Goal: Find contact information: Find contact information

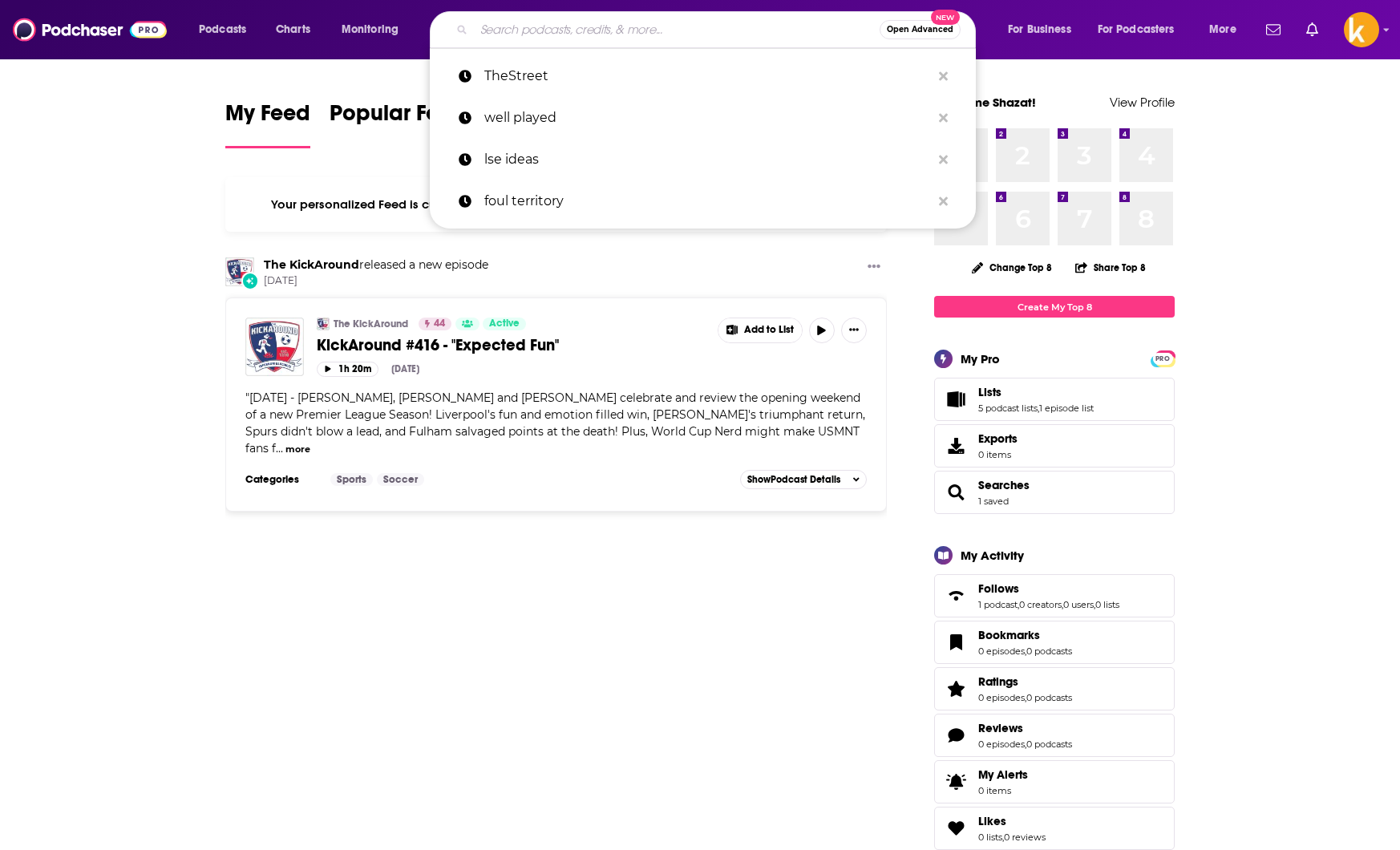
click at [582, 22] on input "Search podcasts, credits, & more..." at bounding box center [677, 30] width 406 height 26
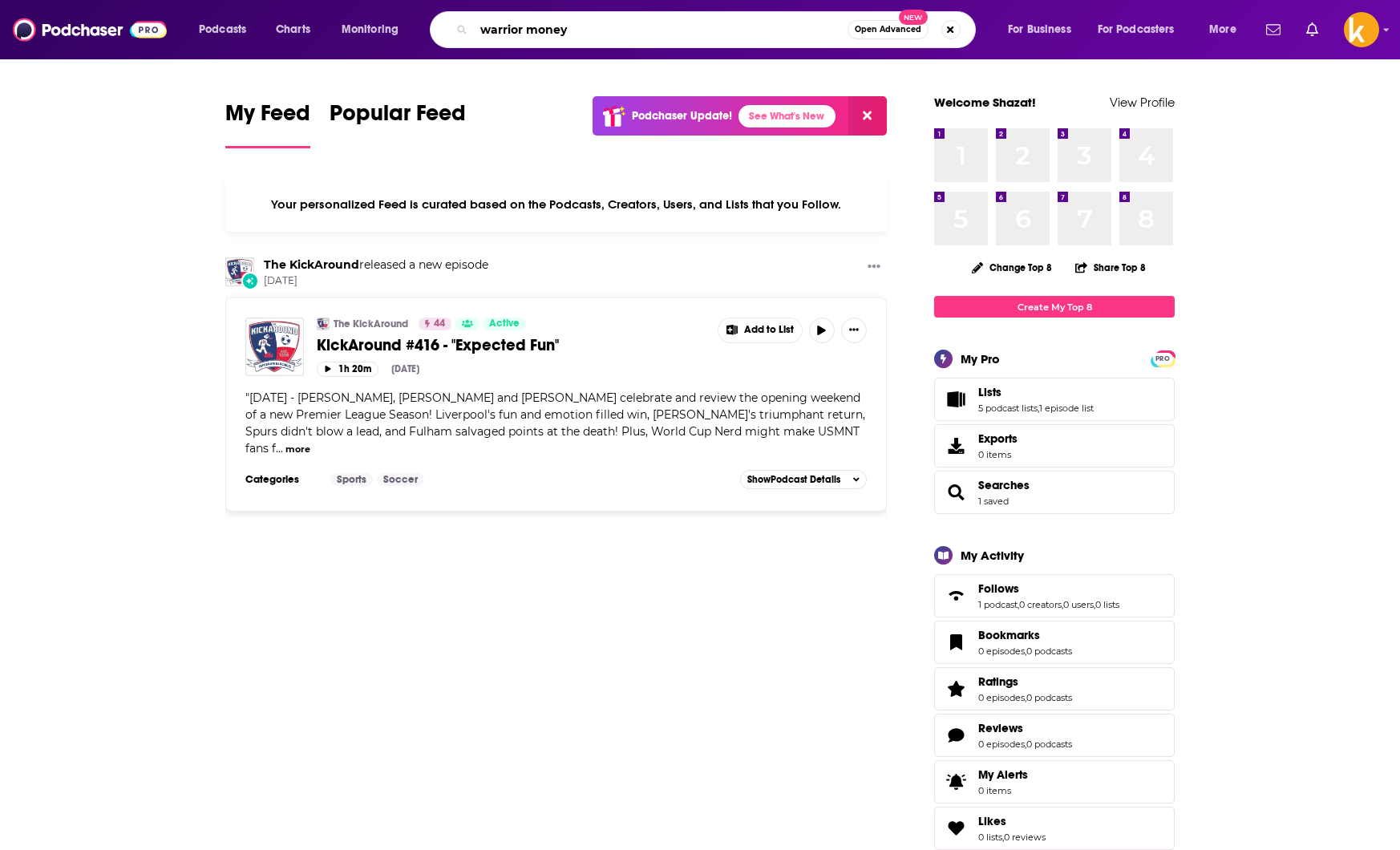
type input "warrior money"
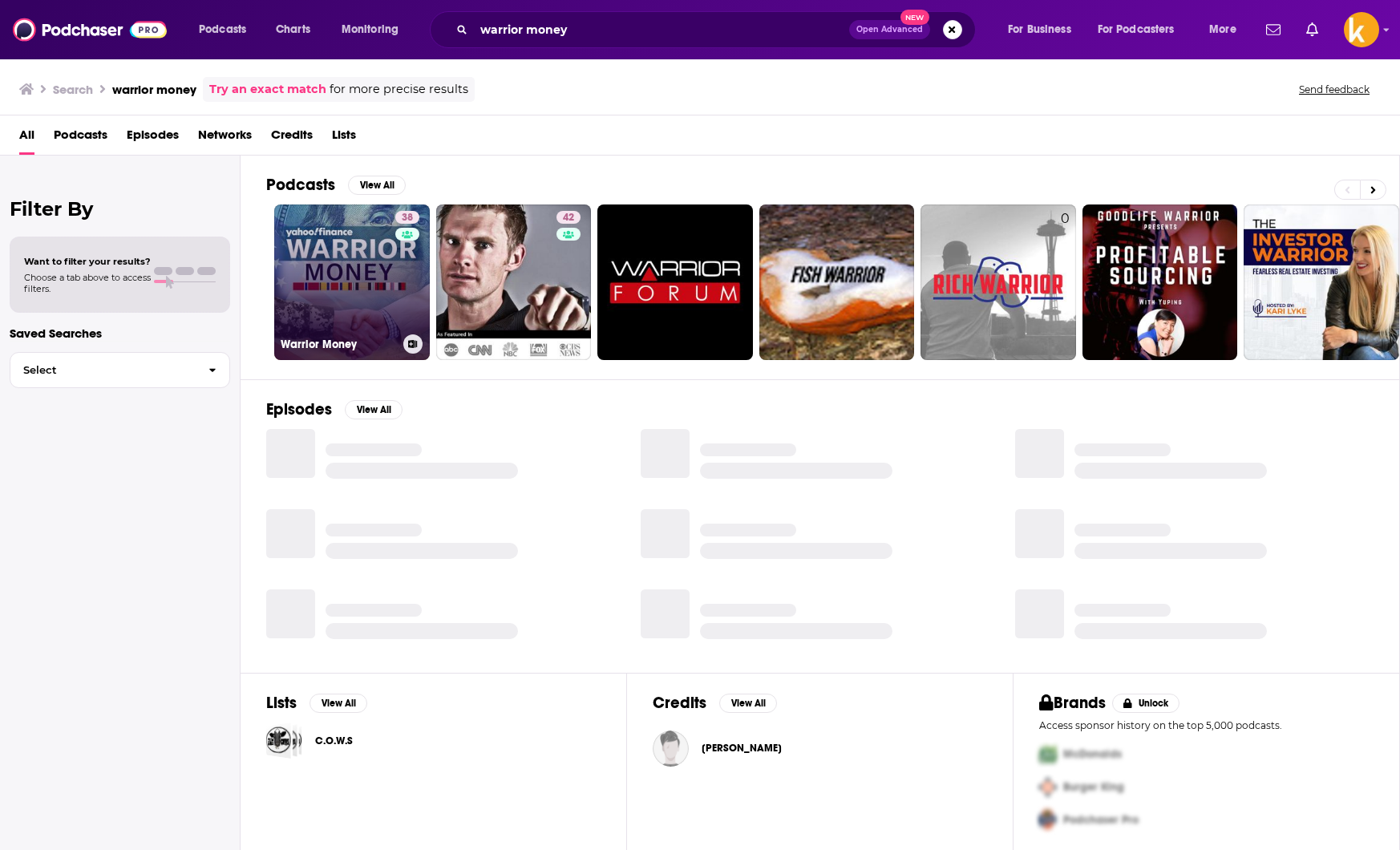
click at [310, 266] on link "38 Warrior Money" at bounding box center [351, 282] width 156 height 156
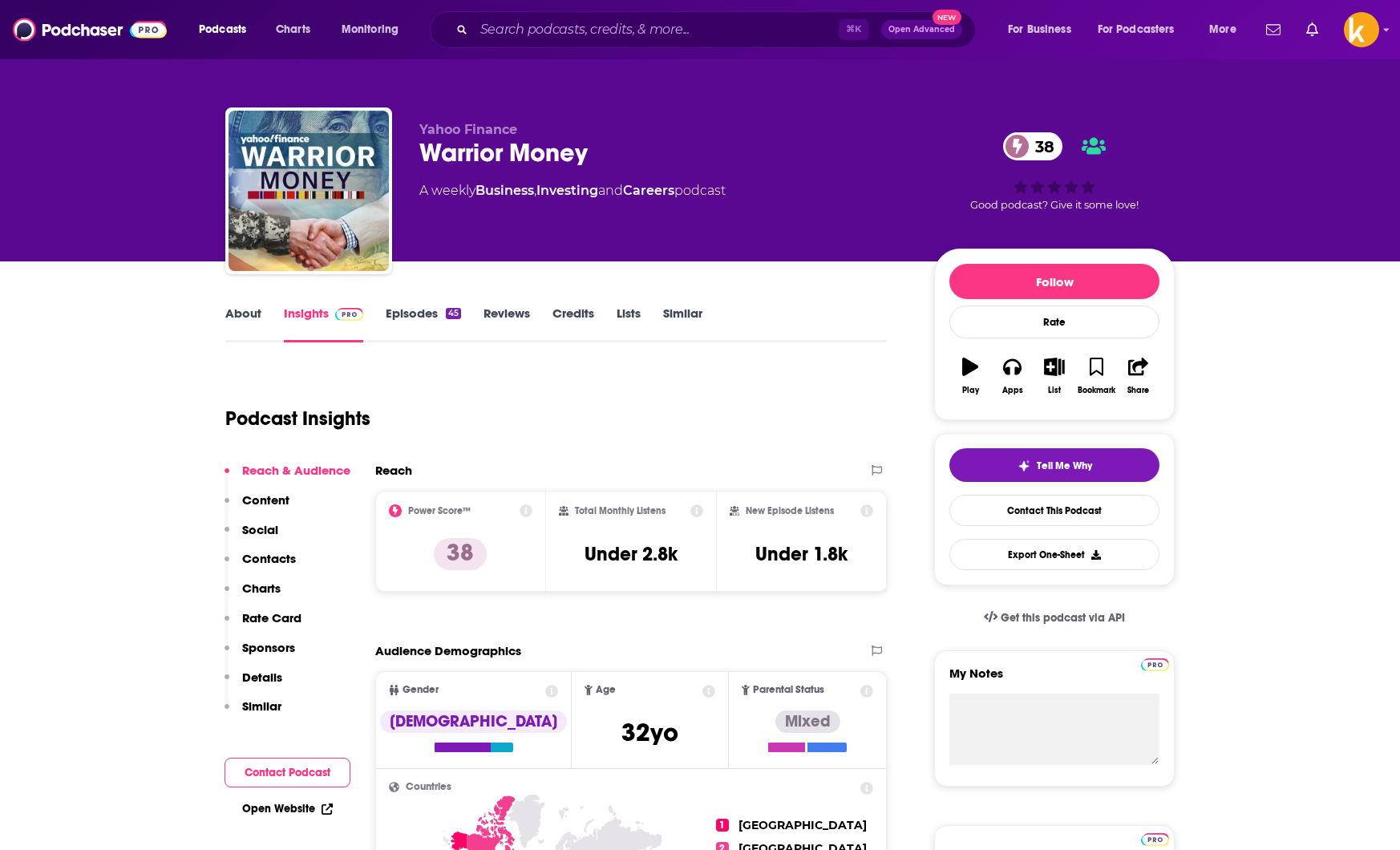
click at [277, 558] on p "Contacts" at bounding box center [269, 558] width 53 height 16
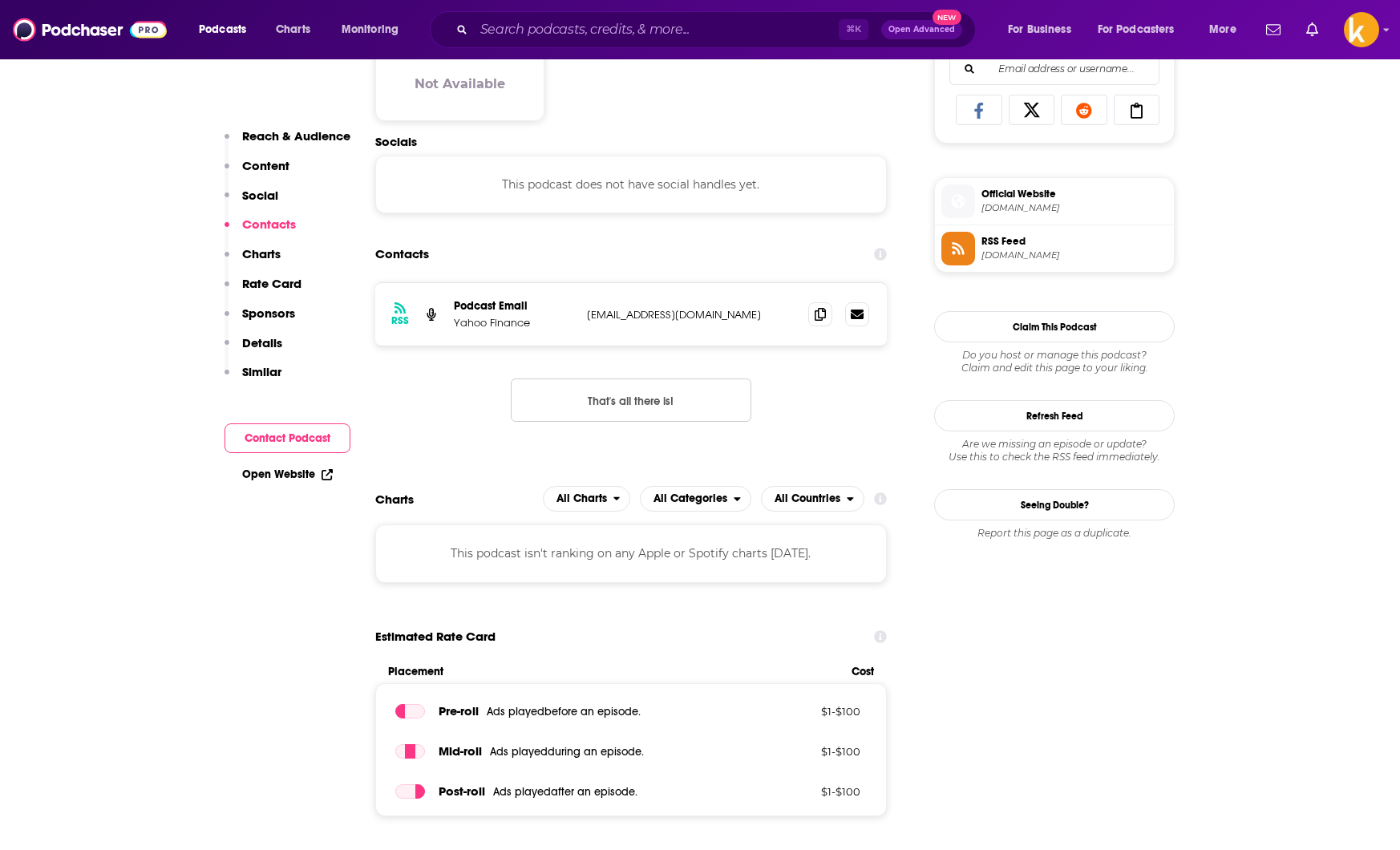
scroll to position [1050, 0]
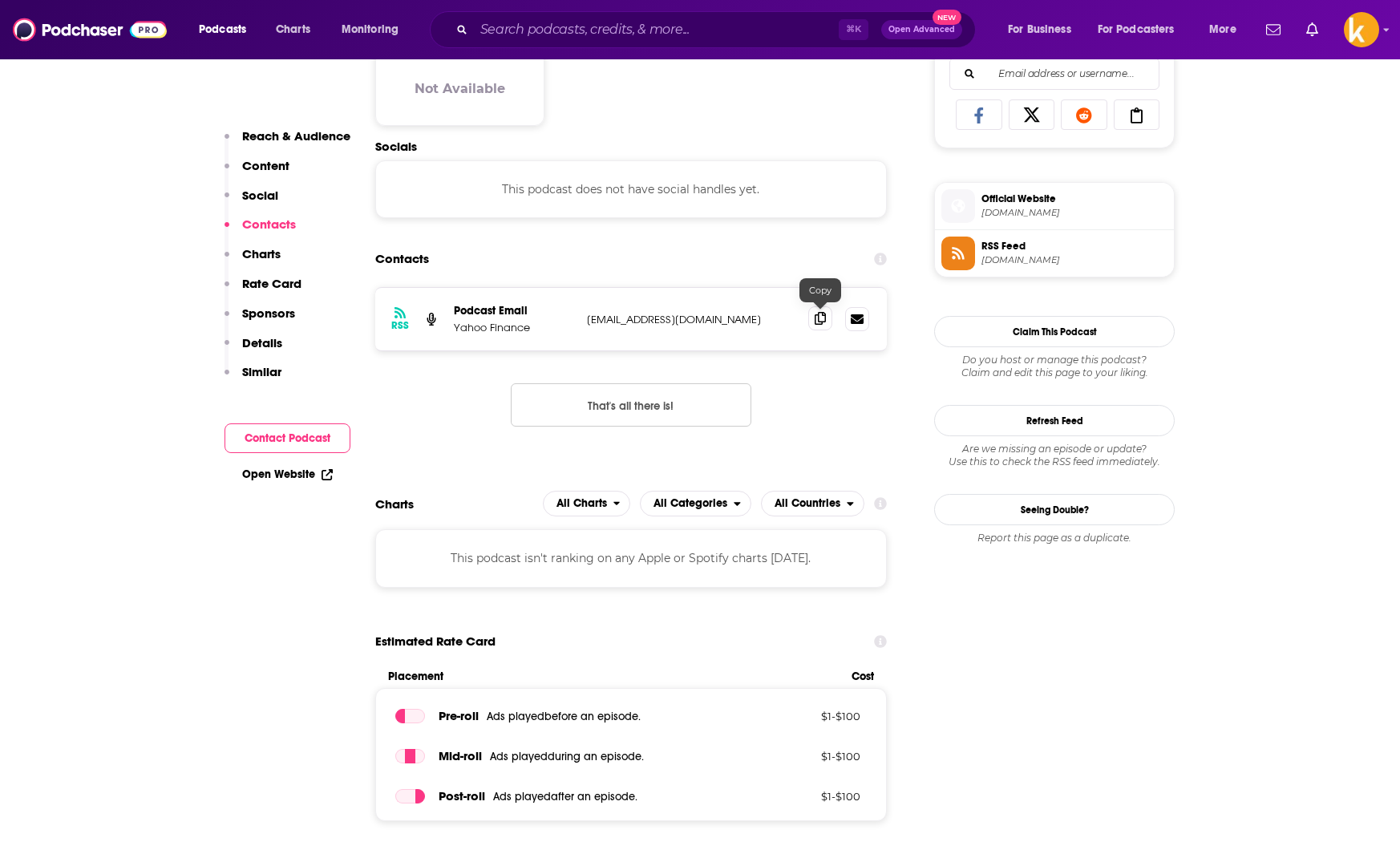
click at [817, 313] on icon at bounding box center [821, 318] width 11 height 13
click at [550, 46] on div "⌘ K Open Advanced New" at bounding box center [703, 30] width 546 height 37
click at [557, 32] on input "Search podcasts, credits, & more..." at bounding box center [657, 30] width 365 height 26
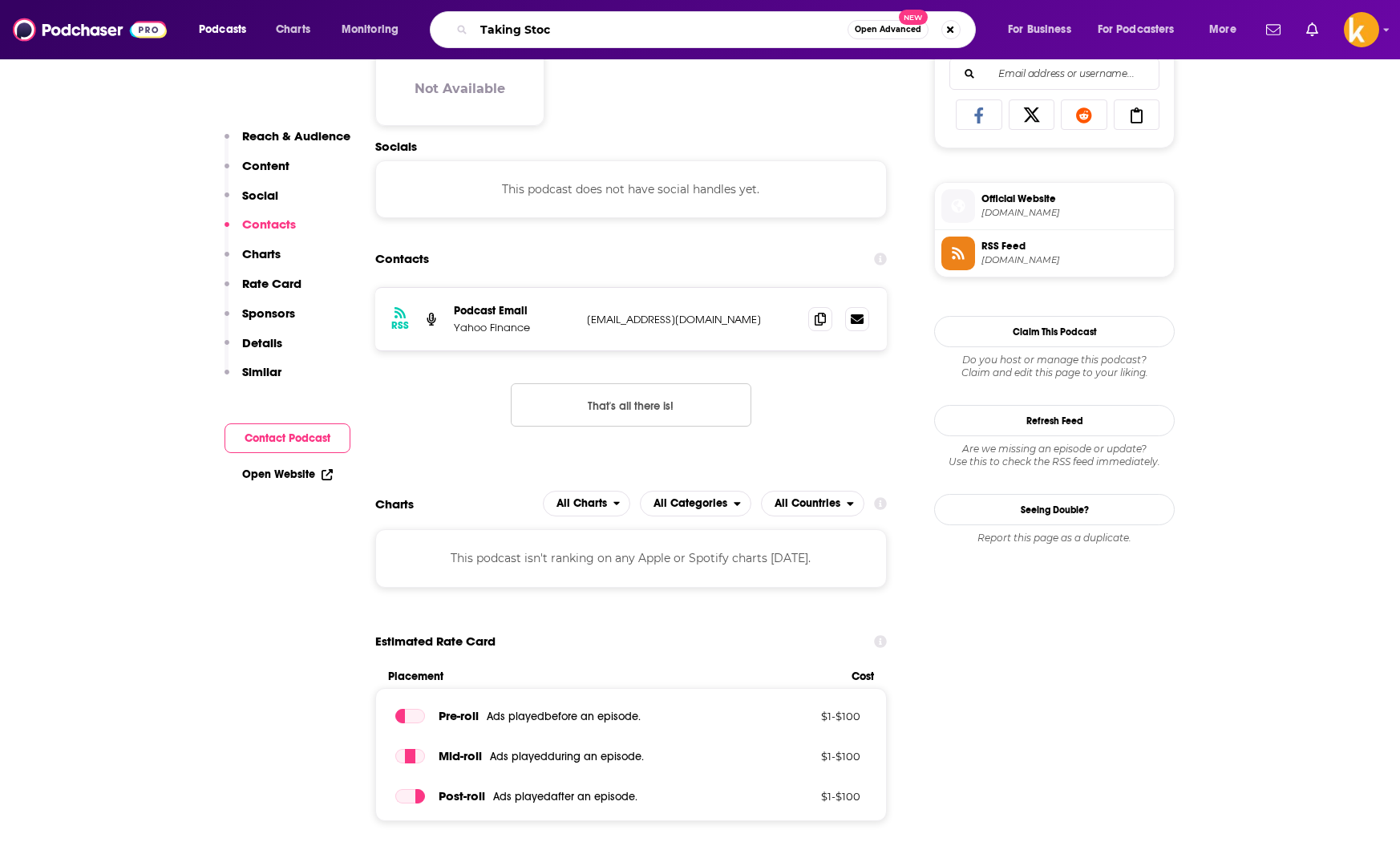
type input "Taking Stock"
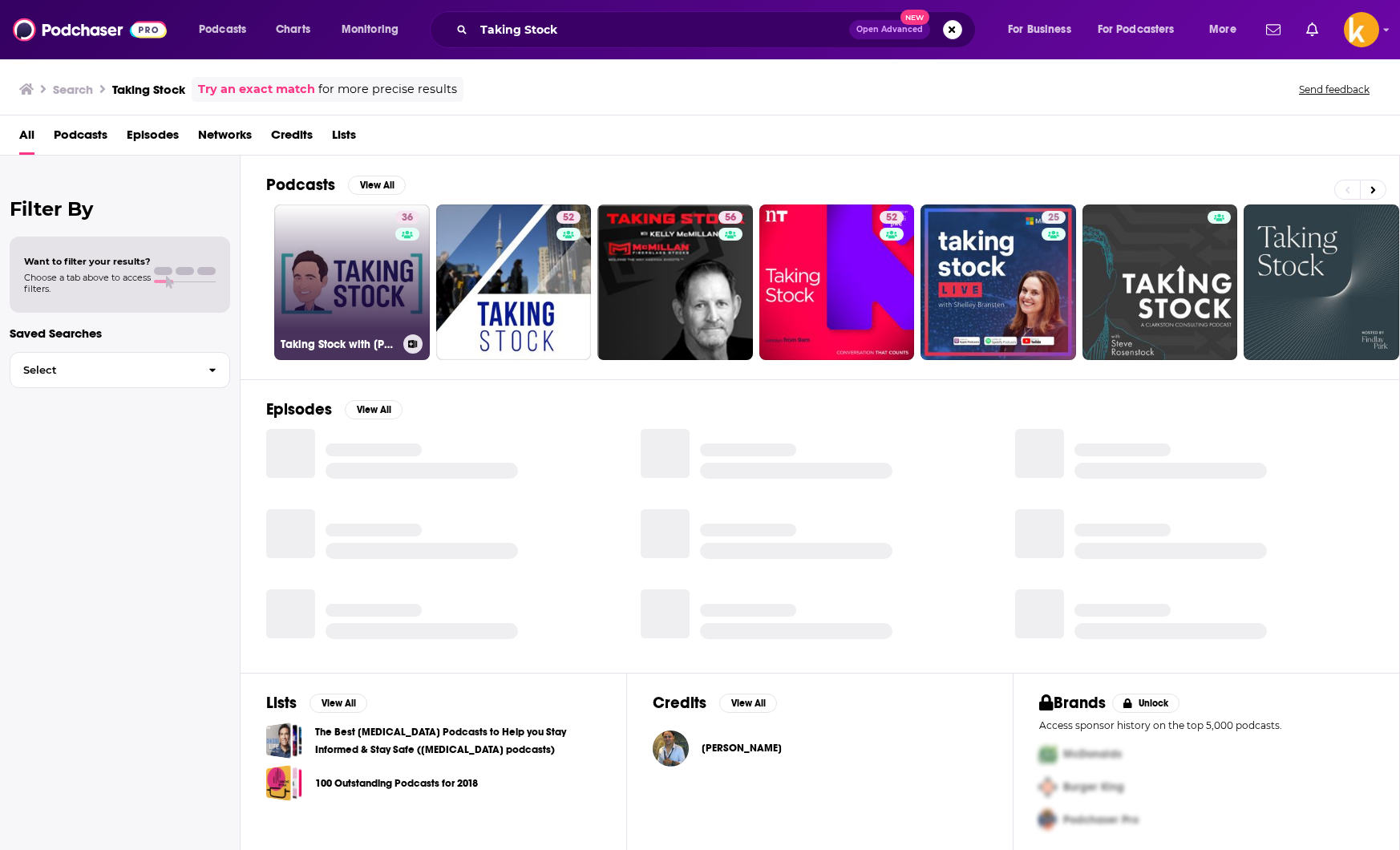
click at [368, 280] on link "36 Taking Stock with [PERSON_NAME]" at bounding box center [351, 282] width 156 height 156
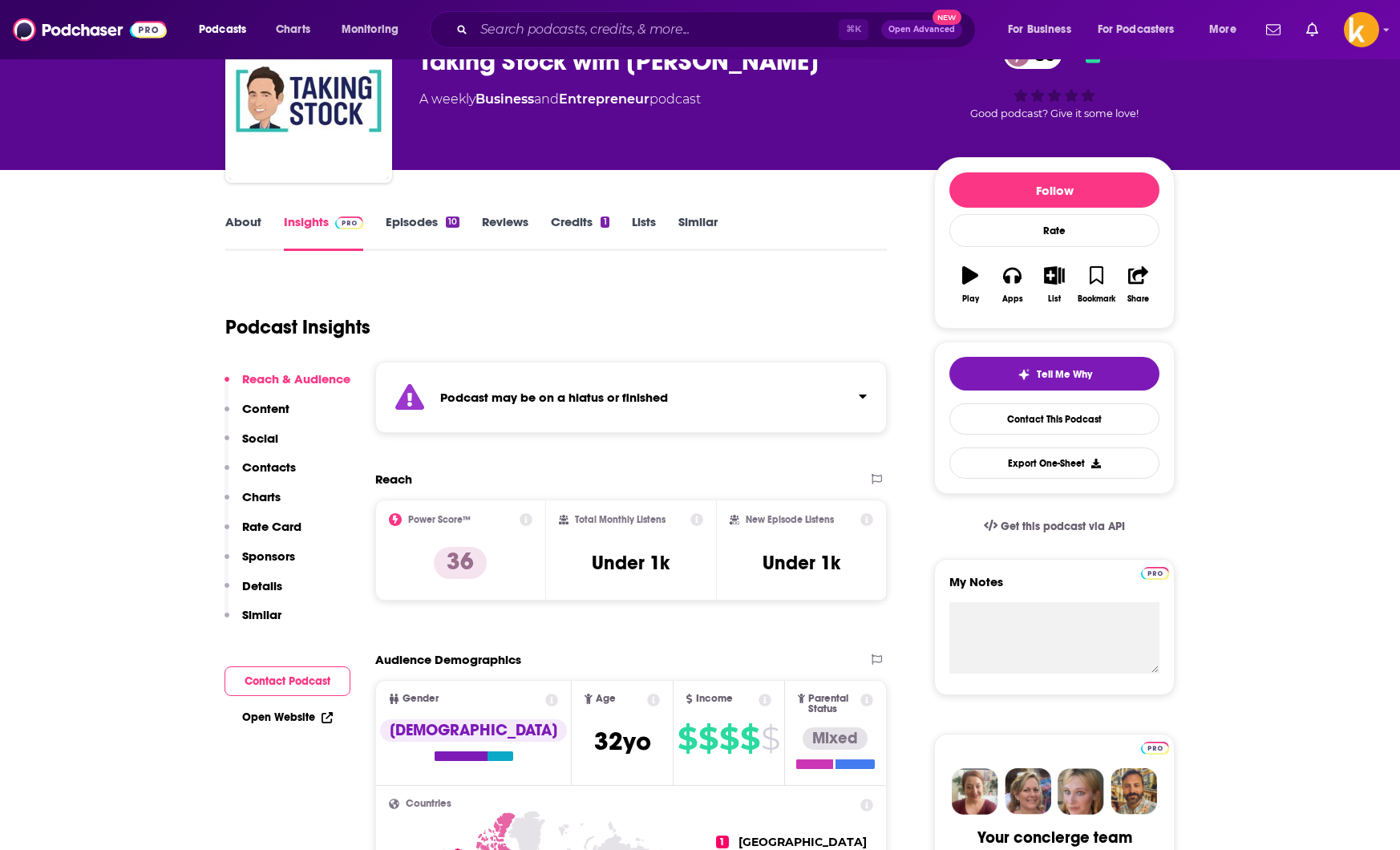
scroll to position [93, 0]
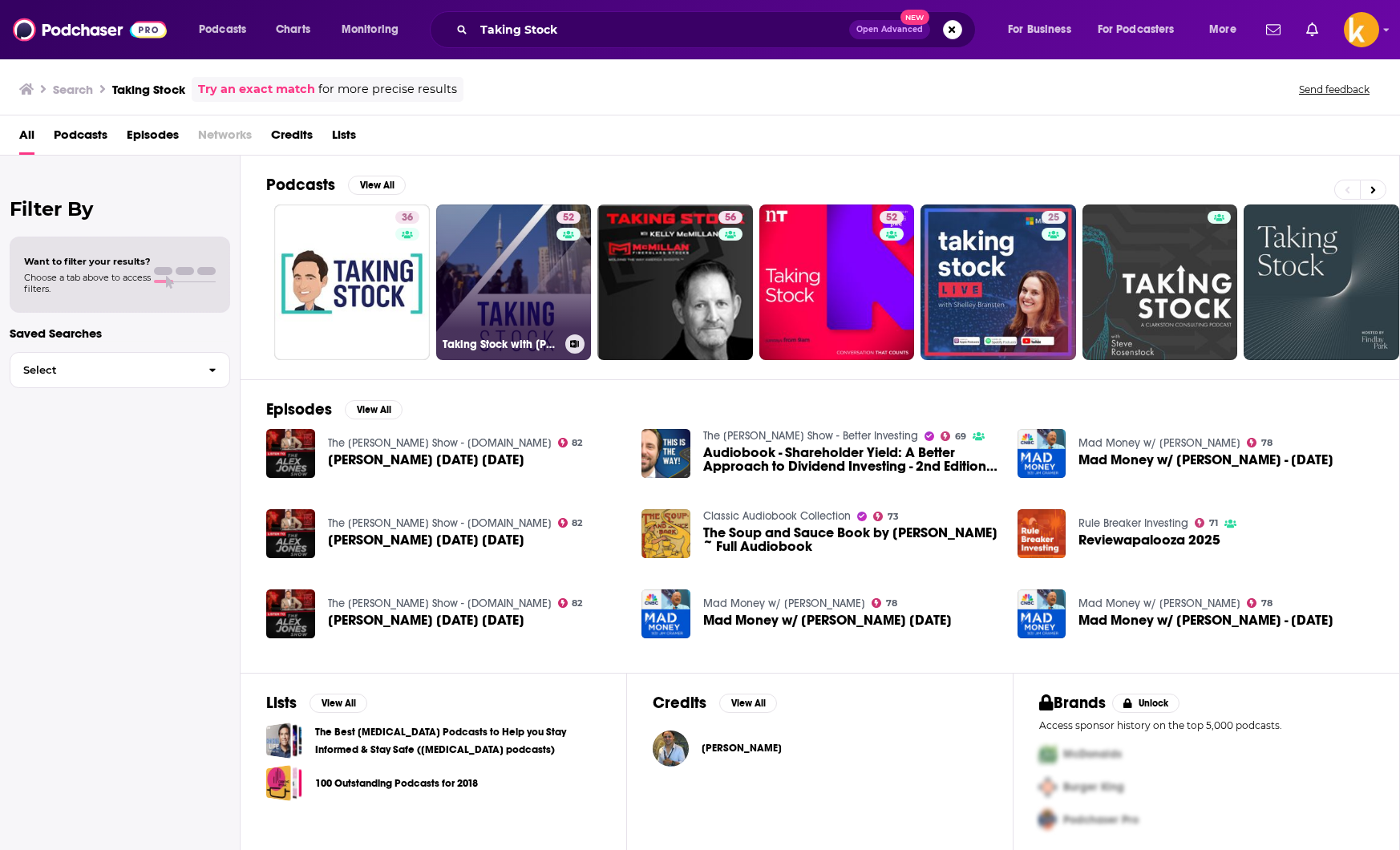
click at [482, 275] on link "52 Taking Stock with [PERSON_NAME]" at bounding box center [514, 282] width 156 height 156
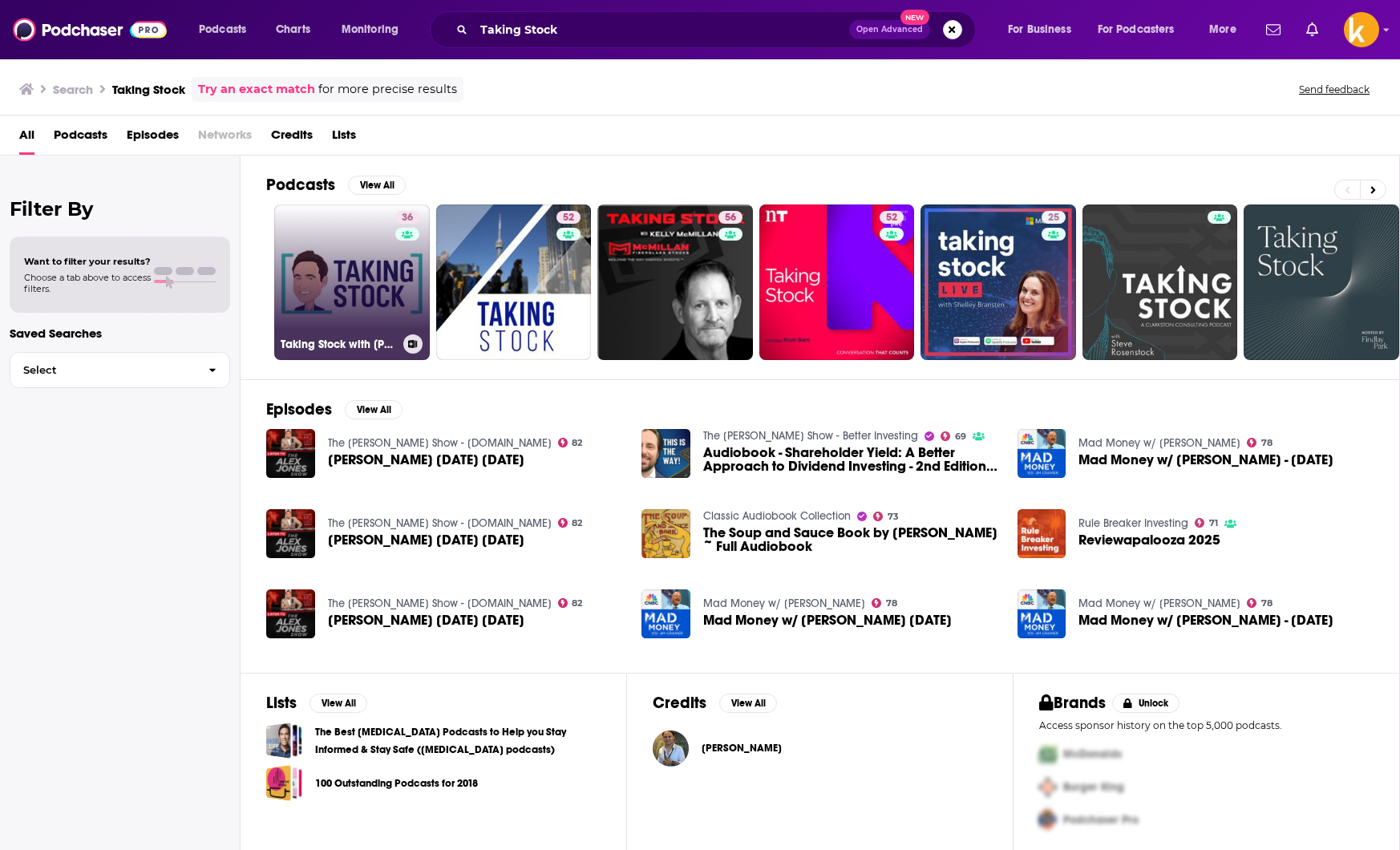
click at [341, 273] on link "36 Taking Stock with [PERSON_NAME]" at bounding box center [351, 282] width 156 height 156
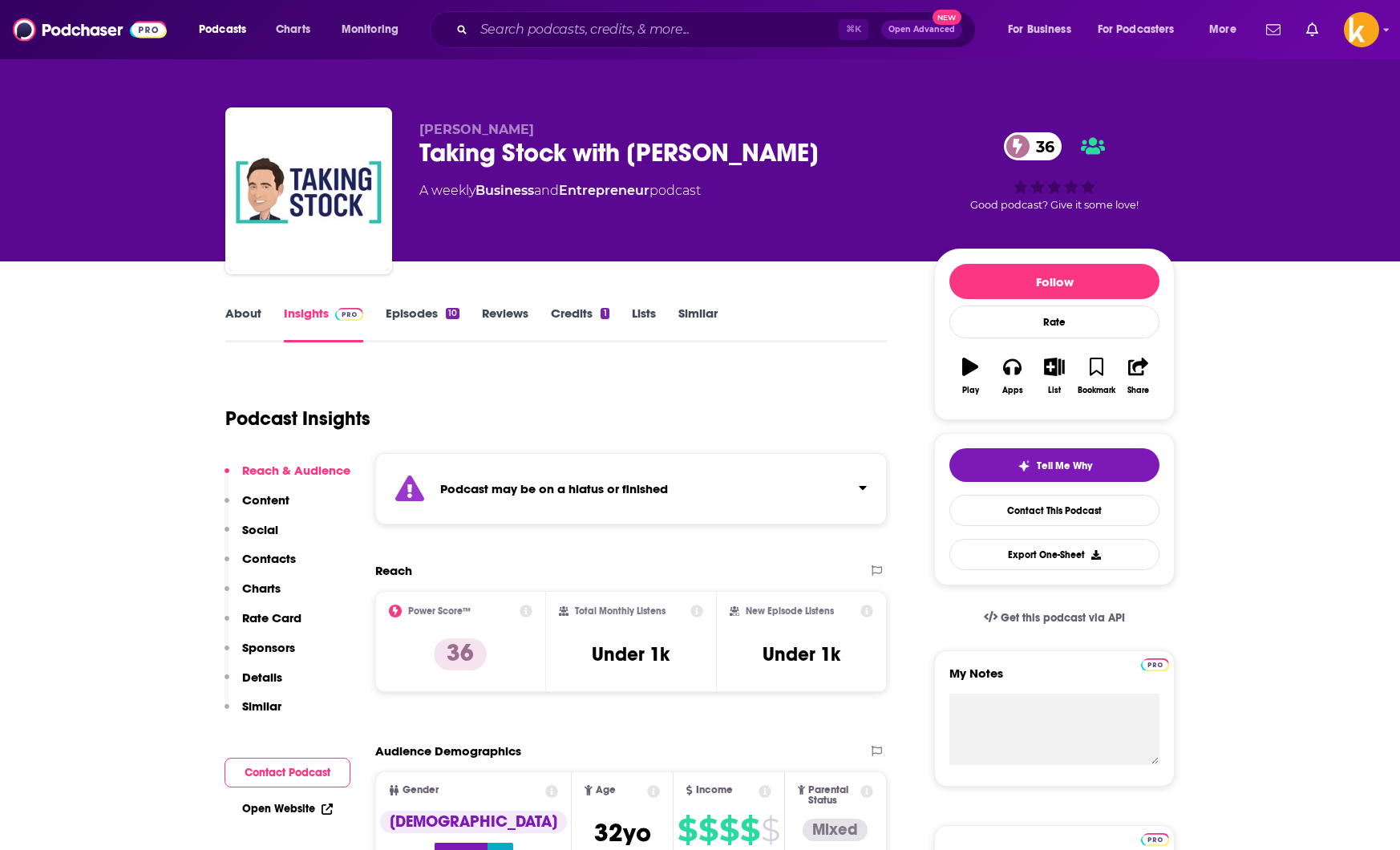
scroll to position [64, 0]
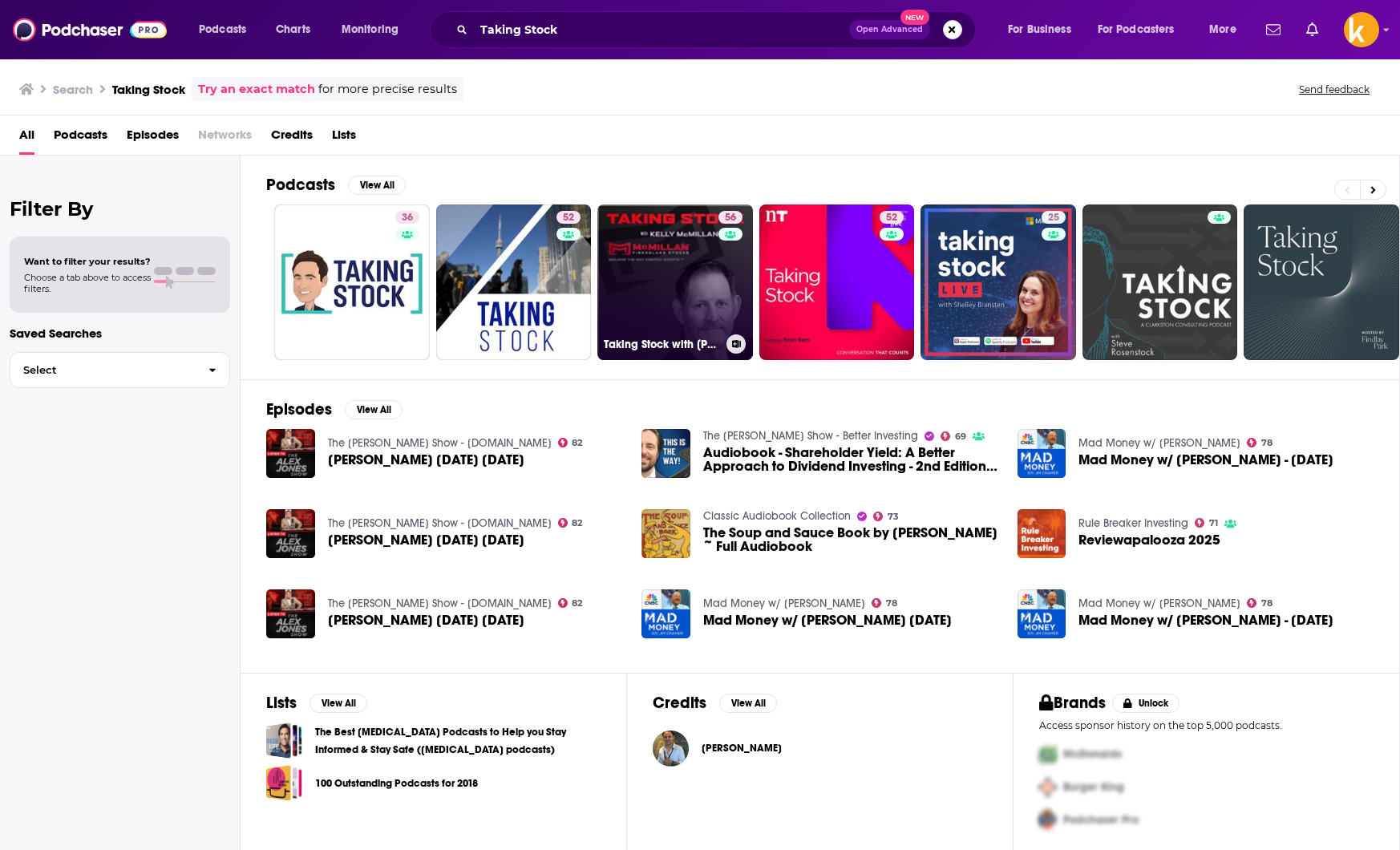
click at [658, 282] on link "56 Taking Stock with [PERSON_NAME]" at bounding box center [675, 282] width 156 height 156
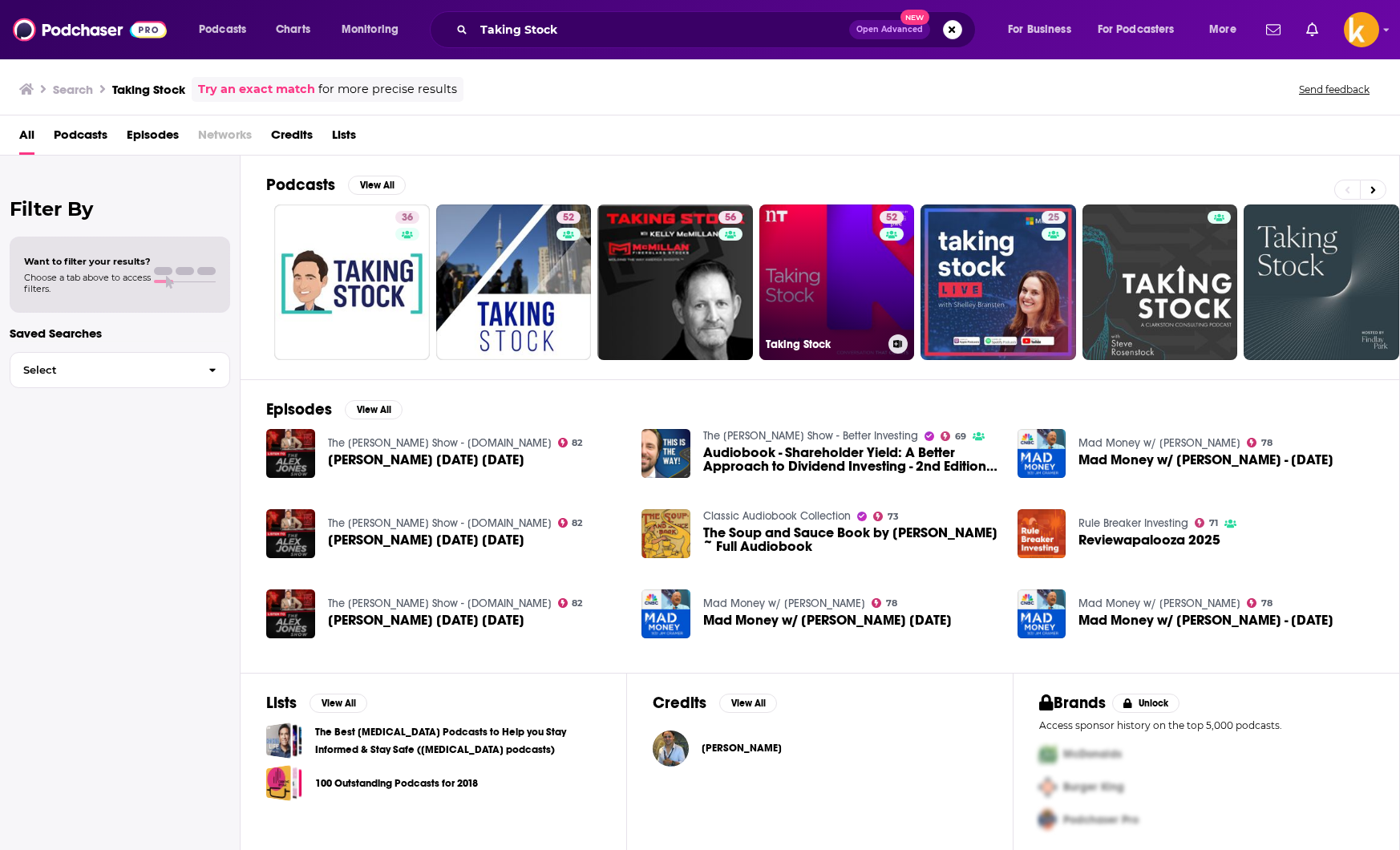
click at [796, 271] on link "52 Taking Stock" at bounding box center [837, 282] width 156 height 156
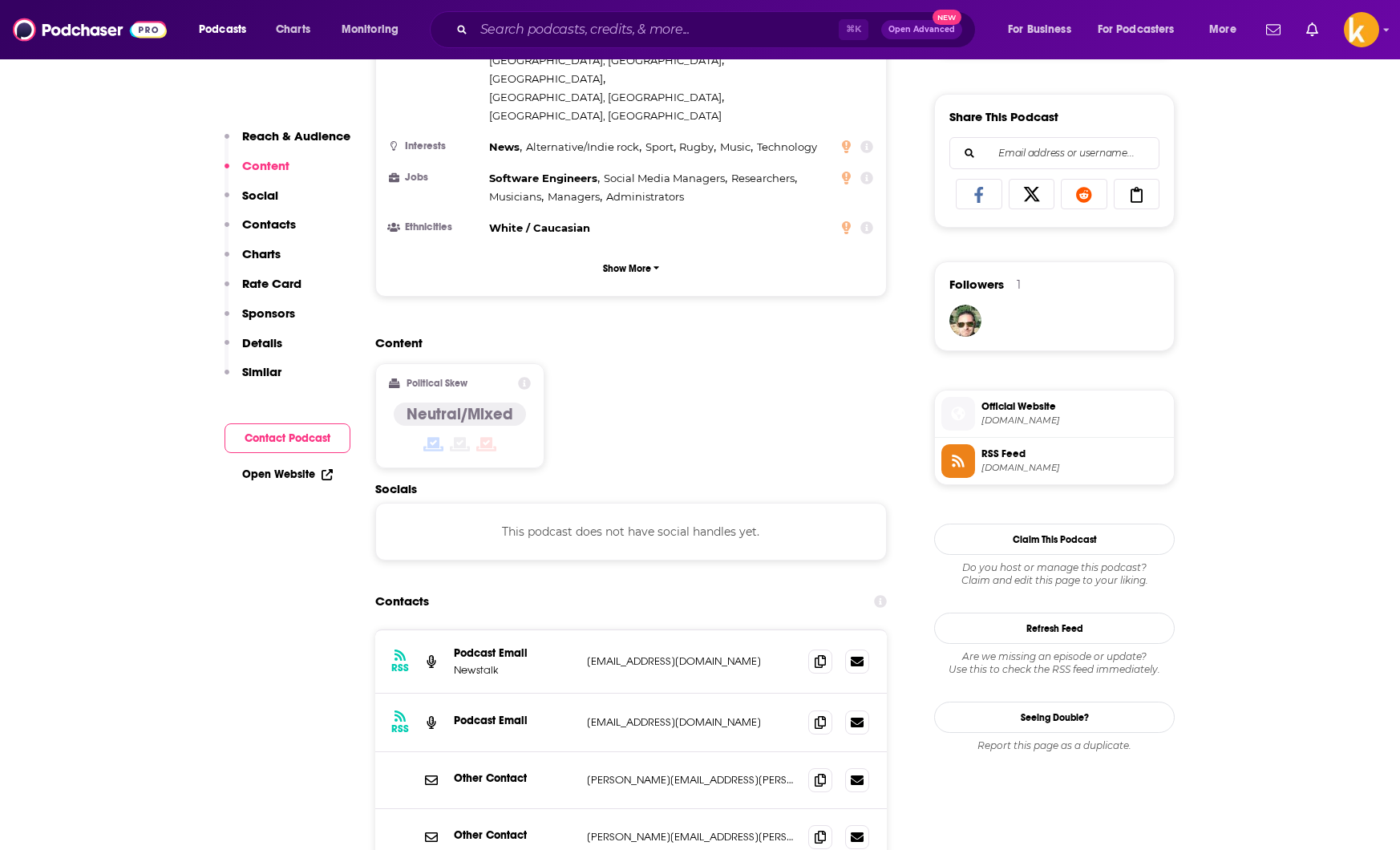
scroll to position [965, 0]
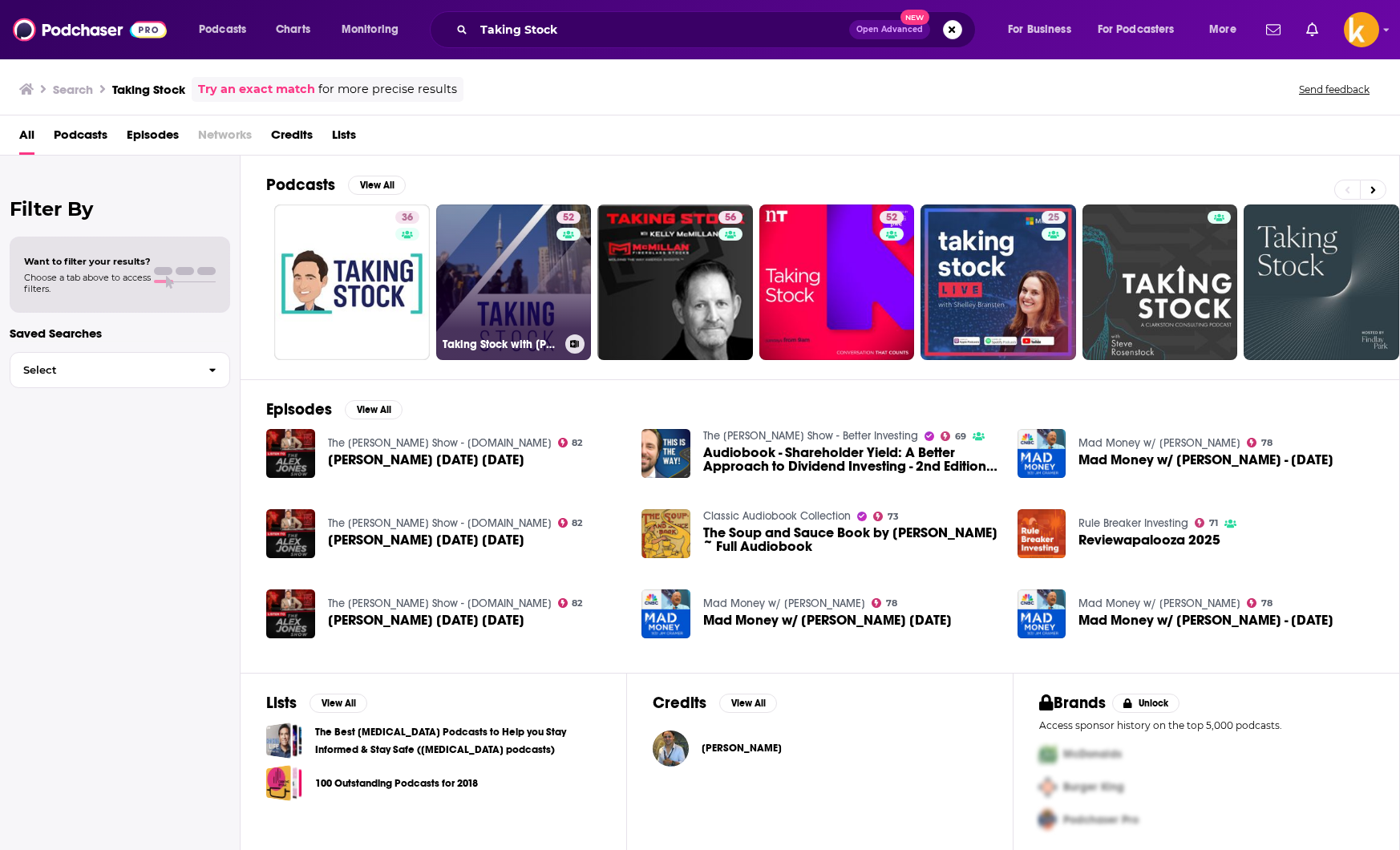
click at [515, 282] on link "52 Taking Stock with [PERSON_NAME]" at bounding box center [514, 282] width 156 height 156
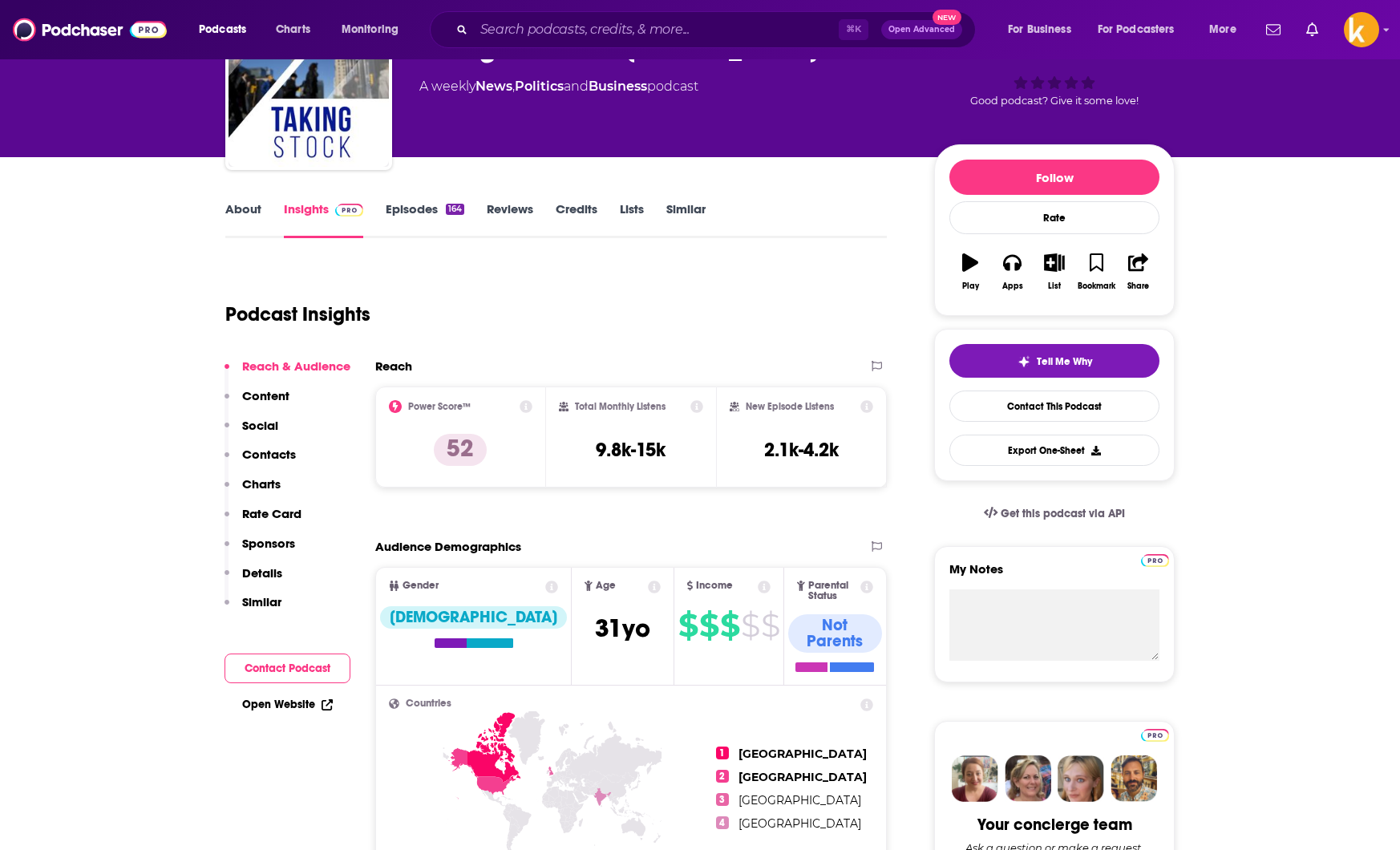
scroll to position [108, 0]
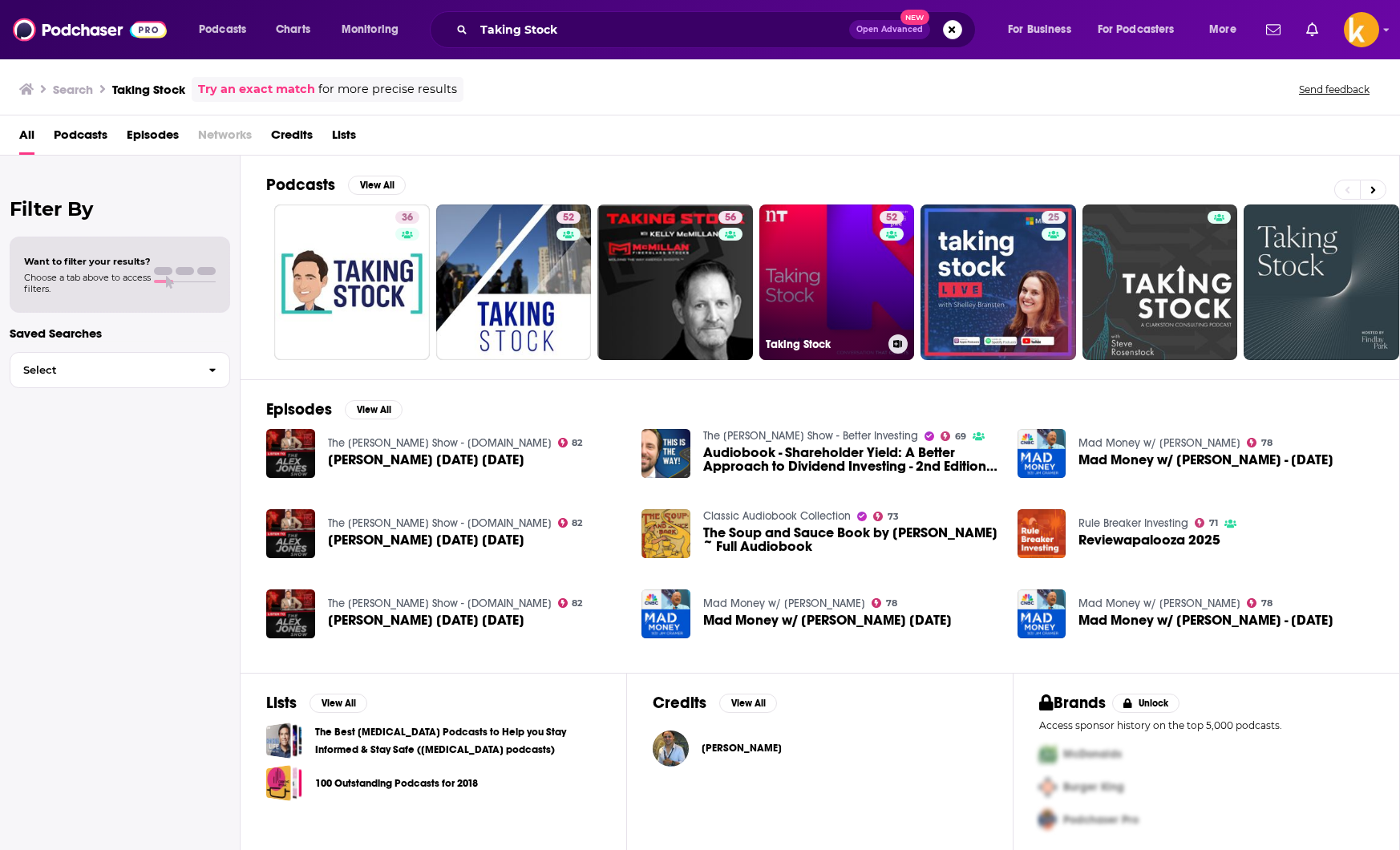
click at [813, 313] on link "52 Taking Stock" at bounding box center [837, 282] width 156 height 156
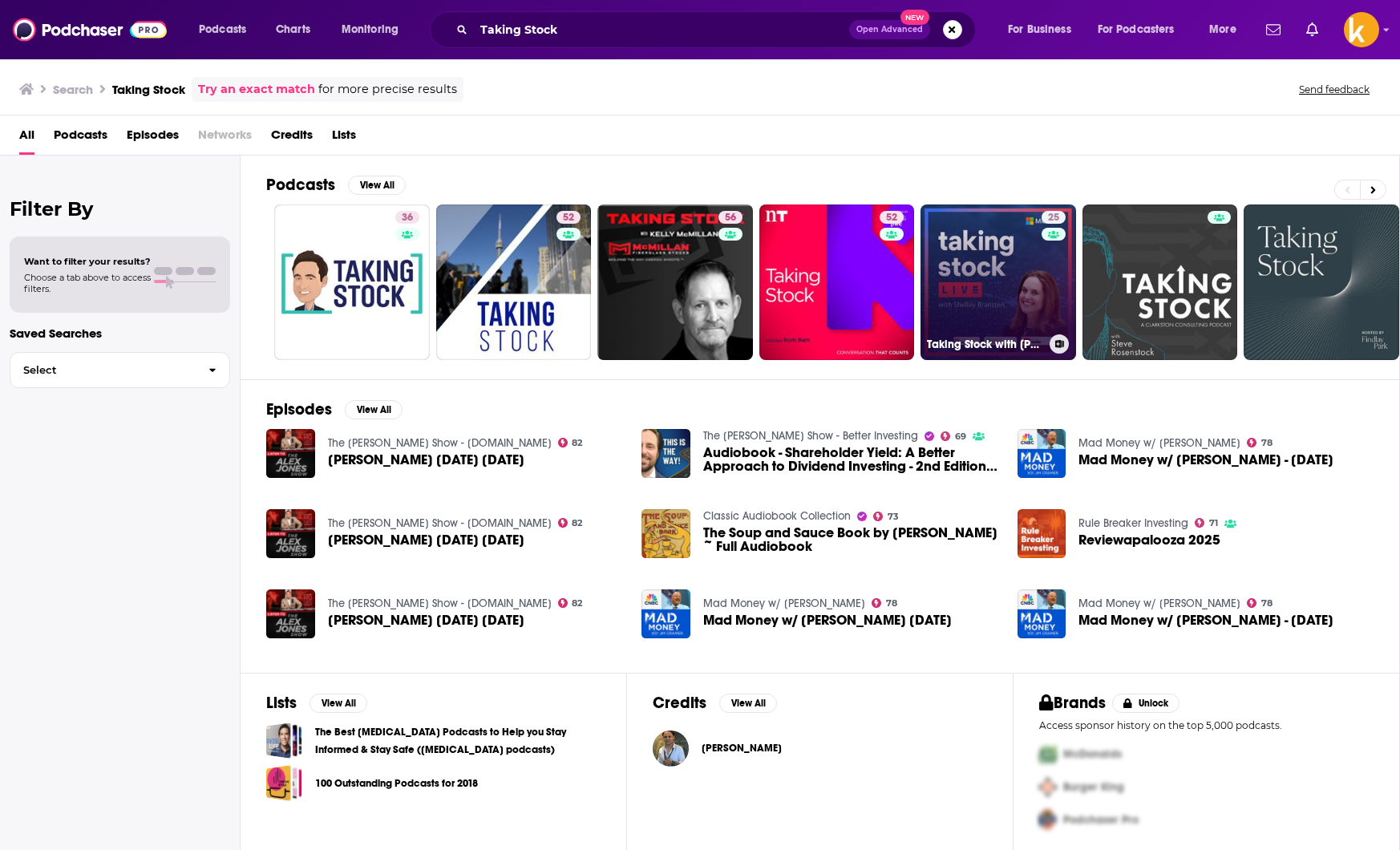
click at [984, 297] on link "25 Taking Stock with [PERSON_NAME]" at bounding box center [998, 282] width 156 height 156
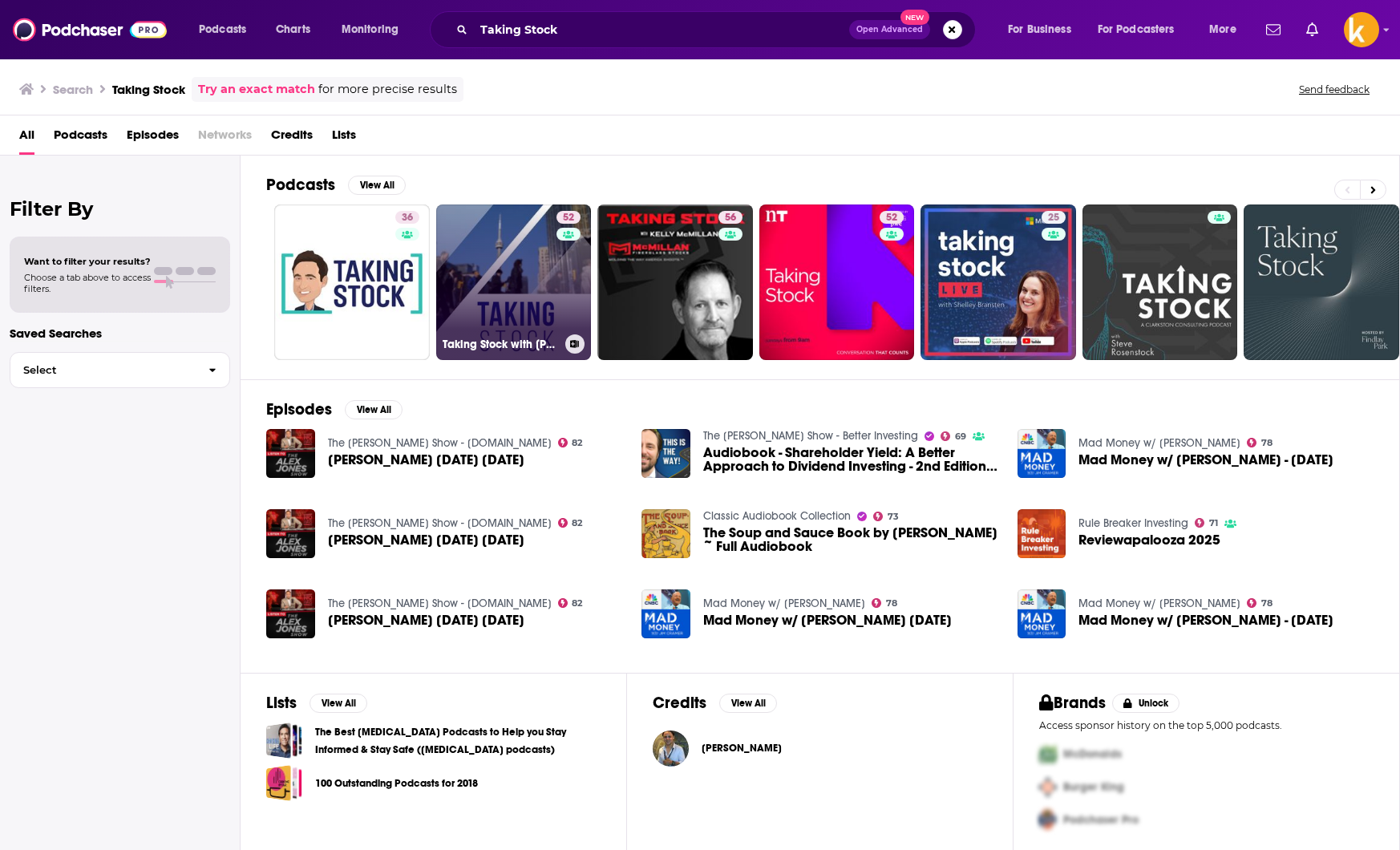
click at [509, 283] on link "52 Taking Stock with [PERSON_NAME]" at bounding box center [514, 282] width 156 height 156
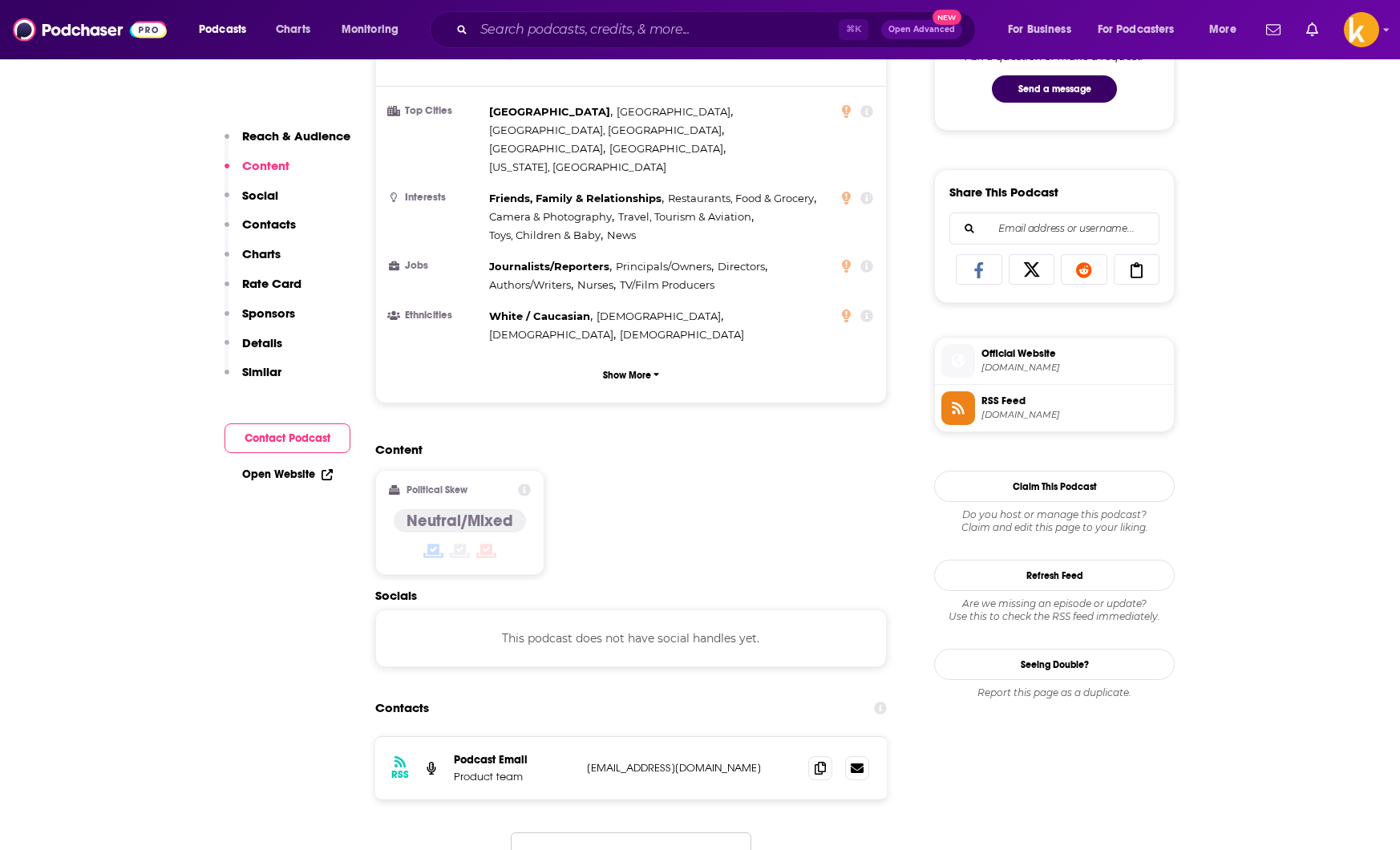
scroll to position [886, 0]
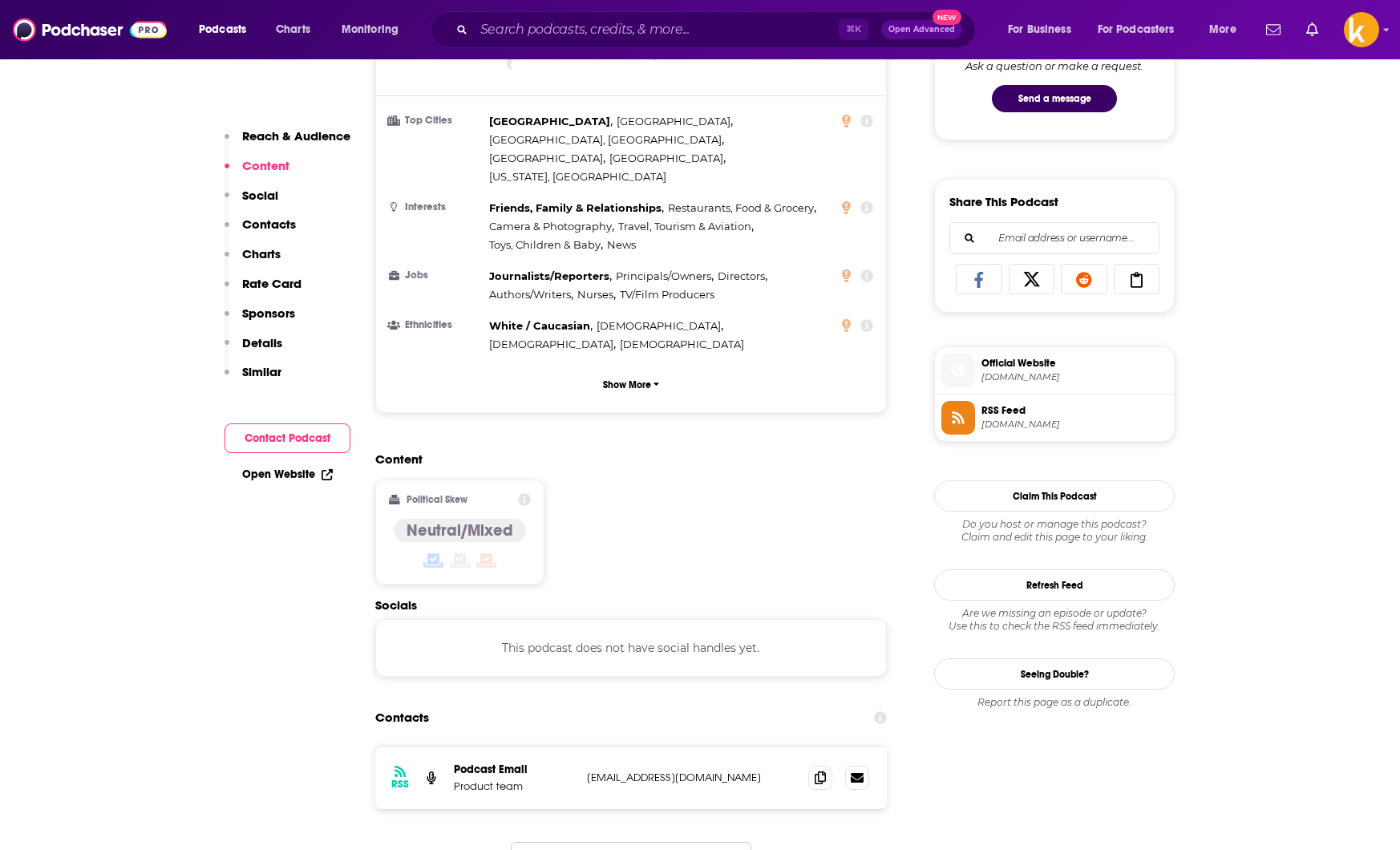
click at [307, 440] on button "Contact Podcast" at bounding box center [287, 438] width 126 height 30
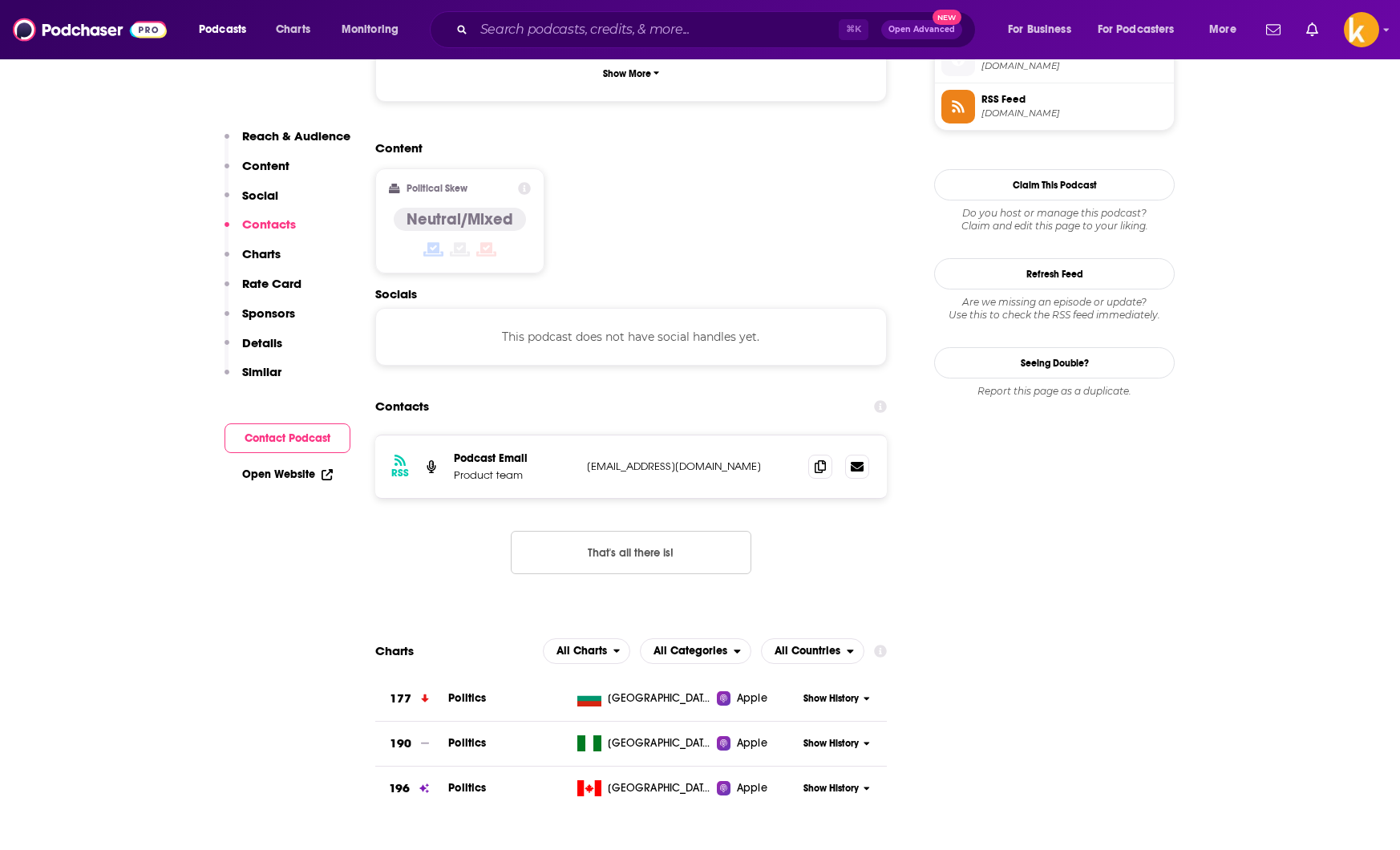
scroll to position [1289, 0]
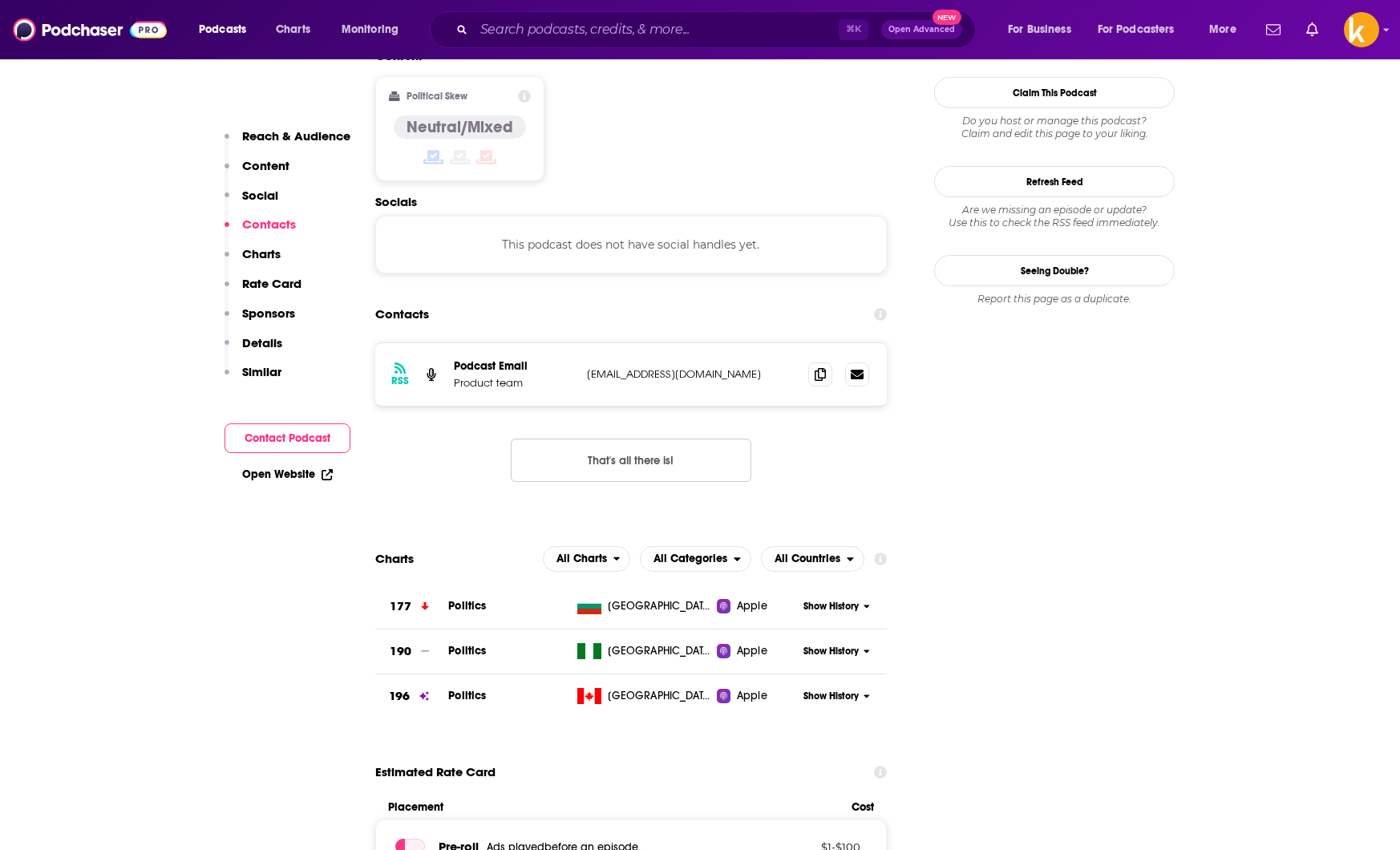
click at [296, 467] on link "Open Website" at bounding box center [288, 474] width 90 height 14
